Goal: Task Accomplishment & Management: Manage account settings

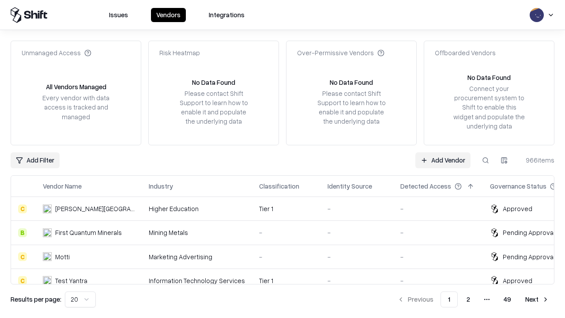
click at [443, 160] on link "Add Vendor" at bounding box center [443, 160] width 55 height 16
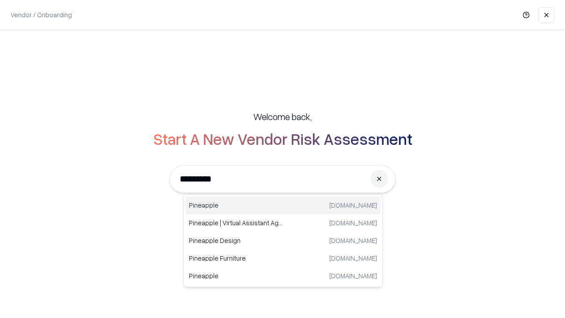
click at [283, 205] on div "Pineapple [DOMAIN_NAME]" at bounding box center [283, 206] width 195 height 18
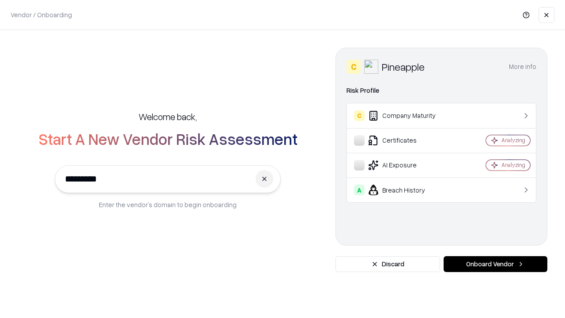
type input "*********"
click at [496, 264] on button "Onboard Vendor" at bounding box center [496, 264] width 104 height 16
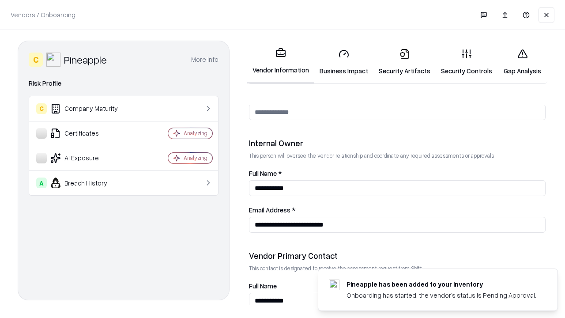
scroll to position [458, 0]
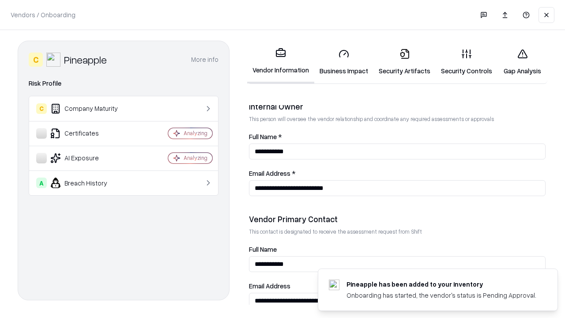
click at [405, 62] on link "Security Artifacts" at bounding box center [405, 62] width 62 height 41
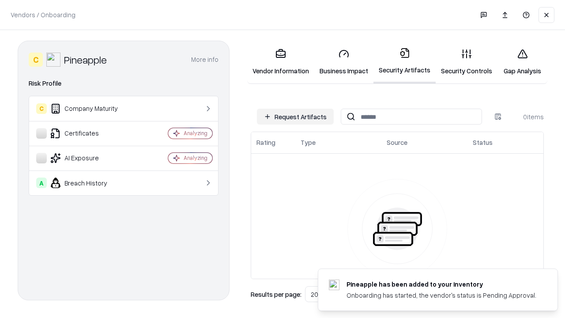
click at [296, 117] on button "Request Artifacts" at bounding box center [295, 117] width 77 height 16
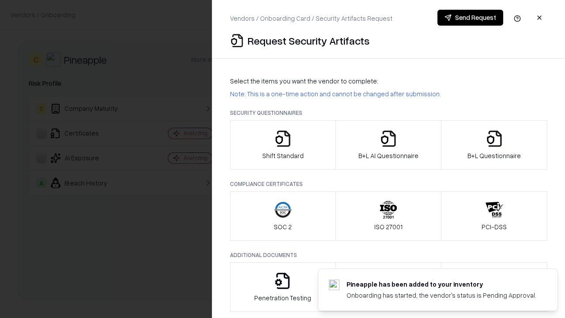
click at [494, 145] on icon "button" at bounding box center [495, 139] width 18 height 18
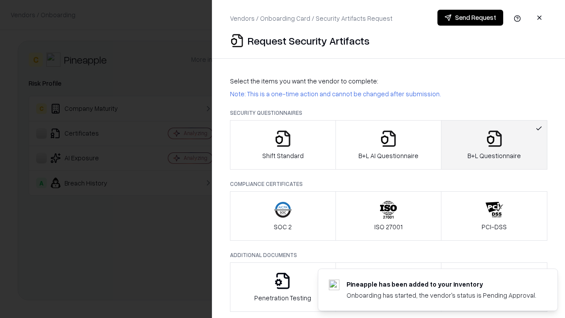
click at [388, 145] on icon "button" at bounding box center [389, 139] width 18 height 18
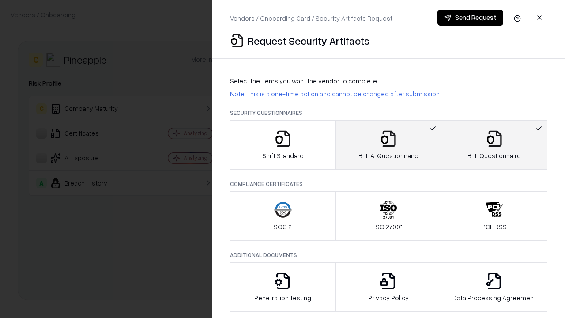
click at [470, 18] on button "Send Request" at bounding box center [471, 18] width 66 height 16
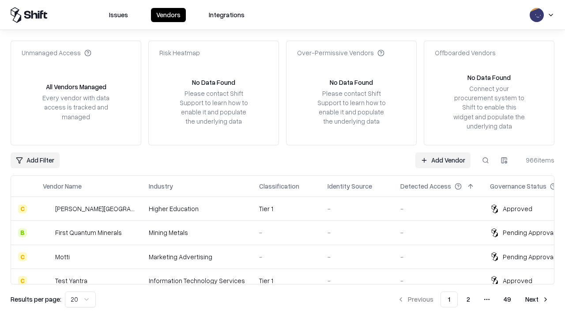
click at [486, 160] on button at bounding box center [486, 160] width 16 height 16
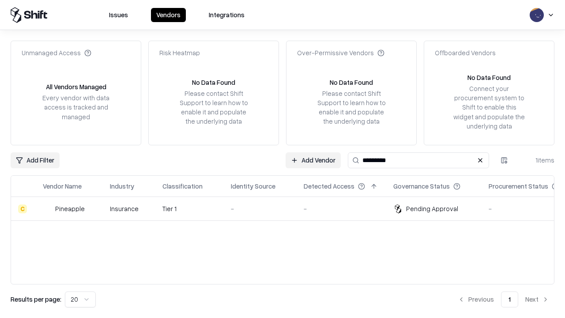
type input "*********"
click at [288, 209] on div "-" at bounding box center [260, 208] width 59 height 9
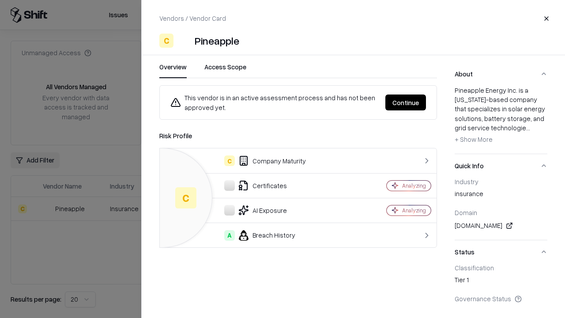
click at [406, 102] on button "Continue" at bounding box center [406, 103] width 41 height 16
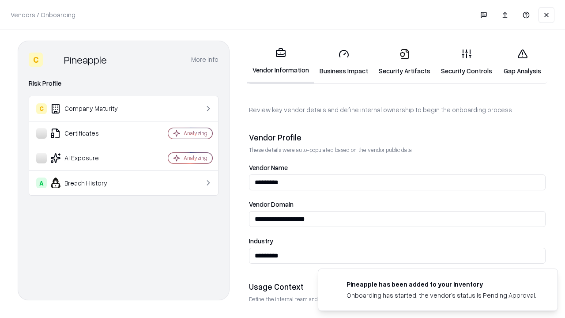
click at [405, 62] on link "Security Artifacts" at bounding box center [405, 62] width 62 height 41
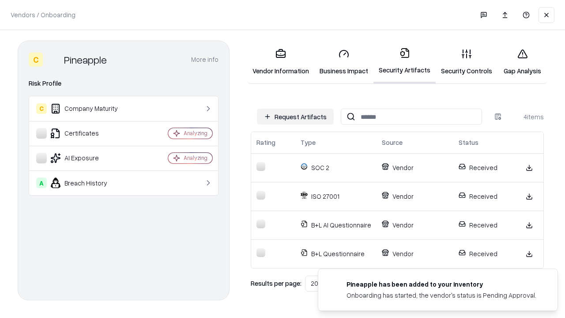
click at [523, 62] on link "Gap Analysis" at bounding box center [523, 62] width 50 height 41
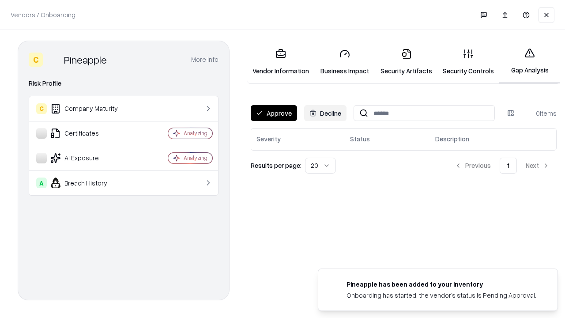
click at [274, 113] on button "Approve" at bounding box center [274, 113] width 46 height 16
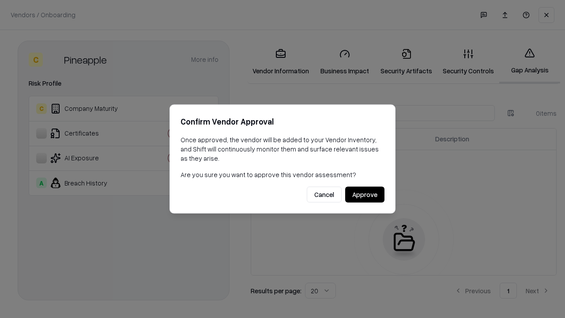
click at [365, 194] on button "Approve" at bounding box center [364, 195] width 39 height 16
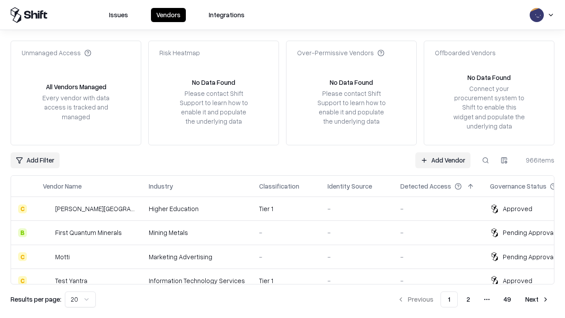
type input "*********"
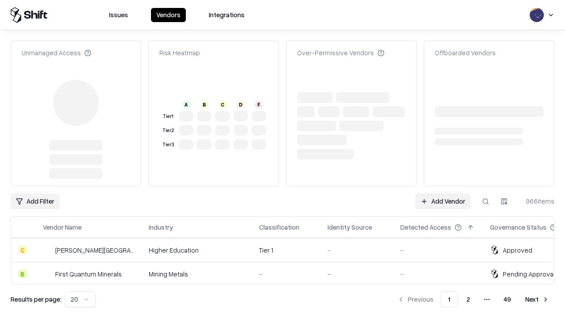
click at [443, 193] on link "Add Vendor" at bounding box center [443, 201] width 55 height 16
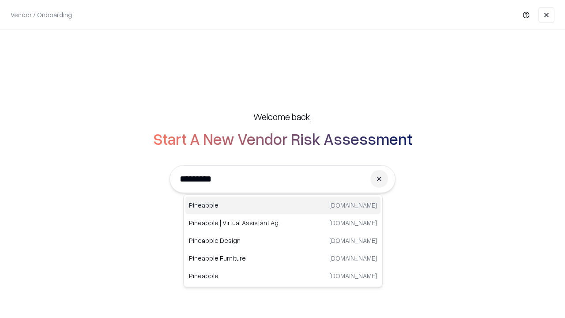
click at [283, 205] on div "Pineapple pineappleenergy.com" at bounding box center [283, 206] width 195 height 18
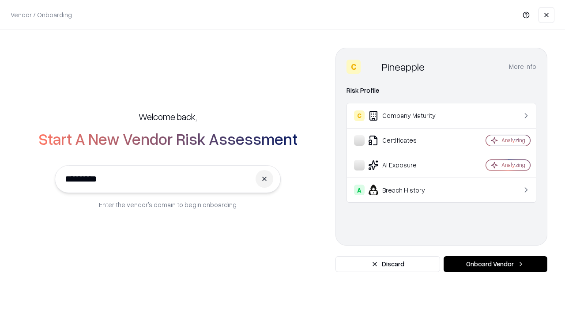
type input "*********"
click at [496, 264] on button "Onboard Vendor" at bounding box center [496, 264] width 104 height 16
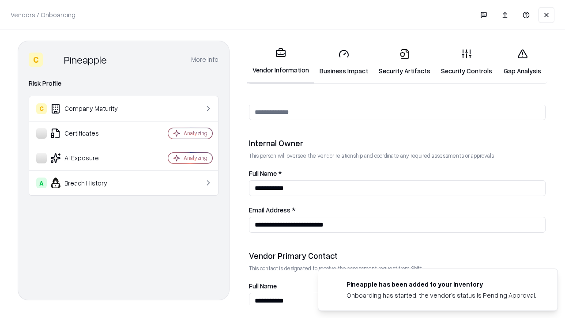
scroll to position [458, 0]
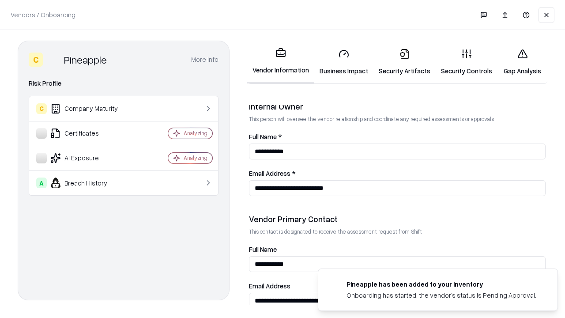
click at [523, 62] on link "Gap Analysis" at bounding box center [523, 62] width 50 height 41
